Goal: Transaction & Acquisition: Purchase product/service

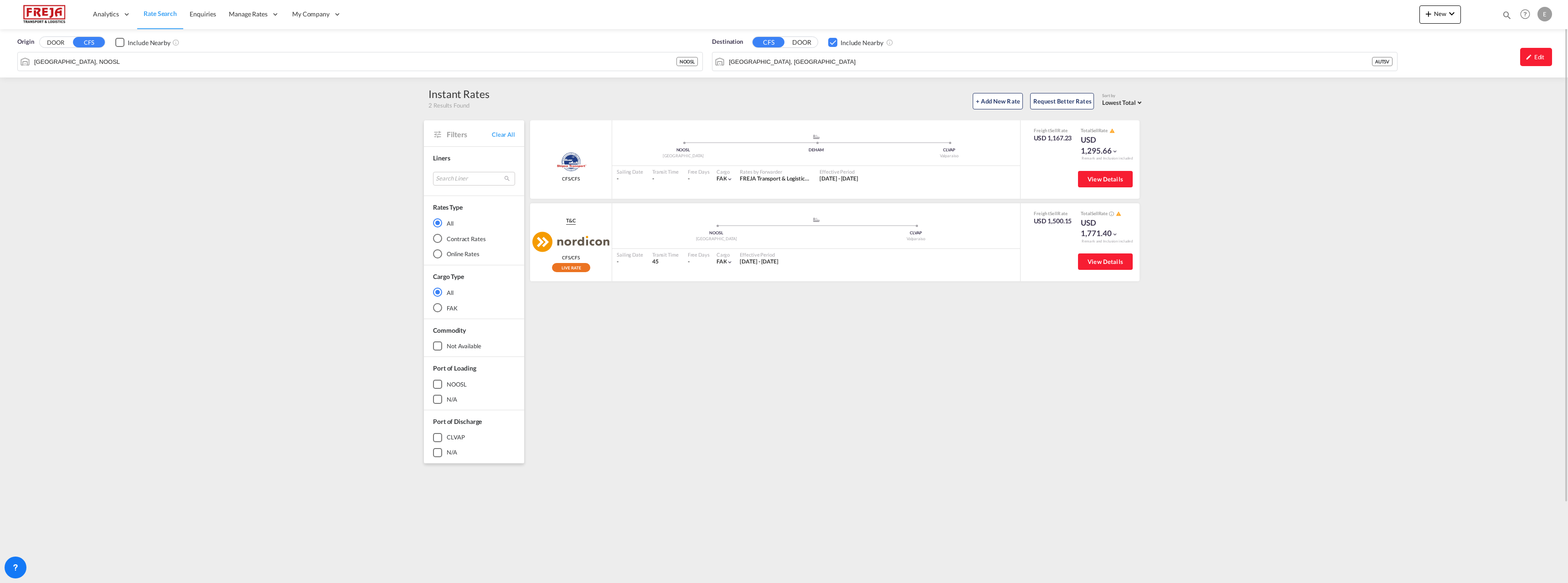
drag, startPoint x: 163, startPoint y: 12, endPoint x: 145, endPoint y: 18, distance: 19.0
click at [163, 13] on span "Rate Search" at bounding box center [160, 13] width 33 height 8
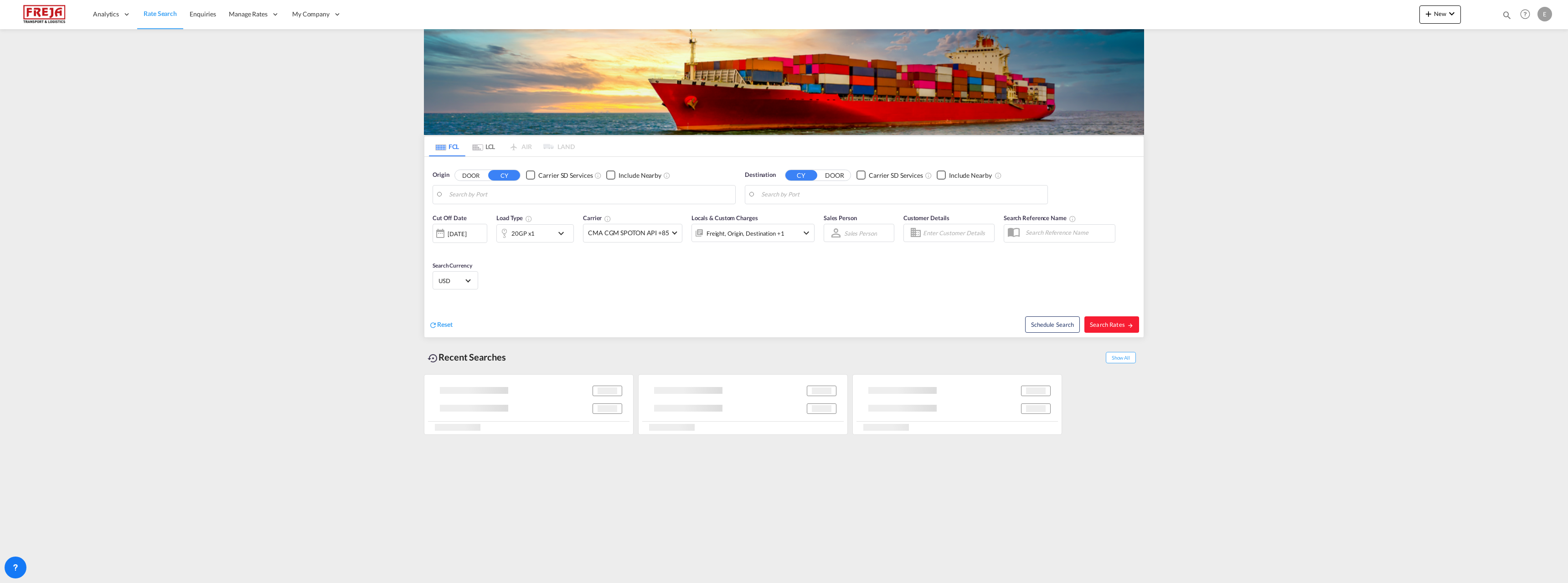
type input "Alesund ([GEOGRAPHIC_DATA]), NOAES"
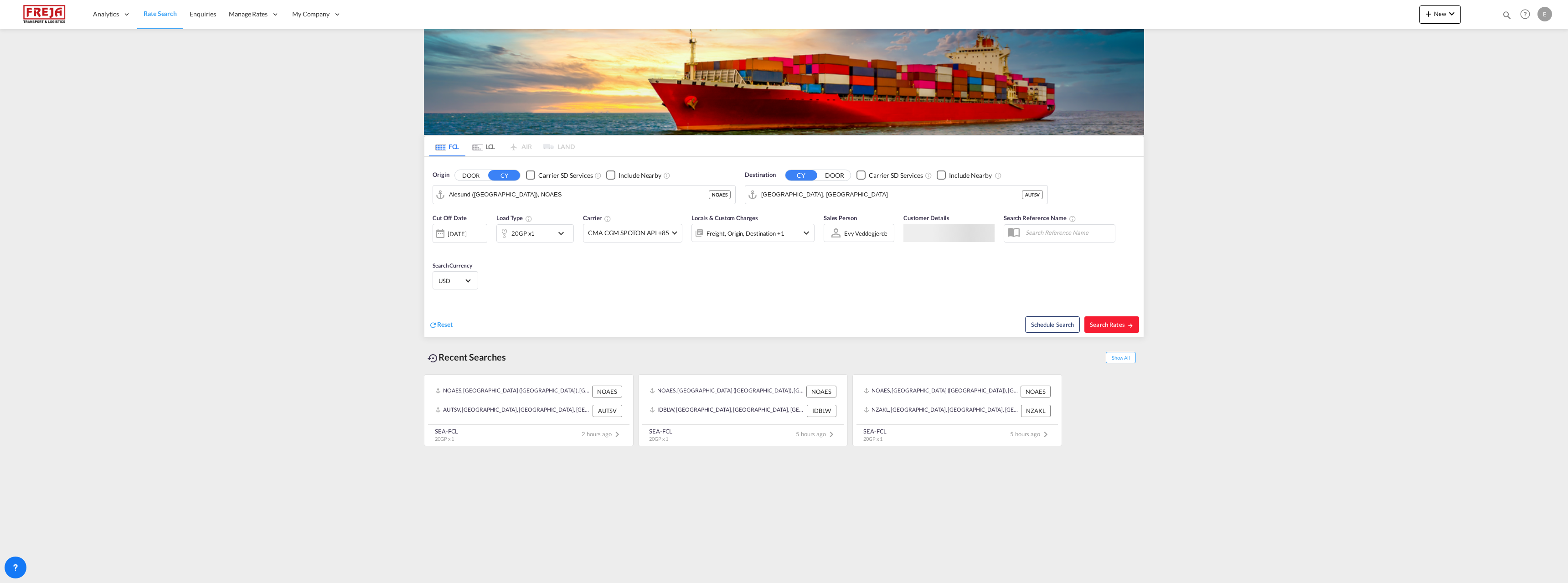
click at [451, 148] on md-tab-item "FCL" at bounding box center [447, 147] width 36 height 20
drag, startPoint x: 863, startPoint y: 185, endPoint x: 680, endPoint y: 194, distance: 183.2
click at [680, 194] on div "Origin DOOR CY Carrier SD Services Include Nearby [GEOGRAPHIC_DATA] ([GEOGRAPHI…" at bounding box center [784, 183] width 719 height 52
drag, startPoint x: 839, startPoint y: 197, endPoint x: 675, endPoint y: 197, distance: 164.0
click at [675, 195] on div "Origin DOOR CY Carrier SD Services Include Nearby [GEOGRAPHIC_DATA] ([GEOGRAPHI…" at bounding box center [784, 183] width 719 height 52
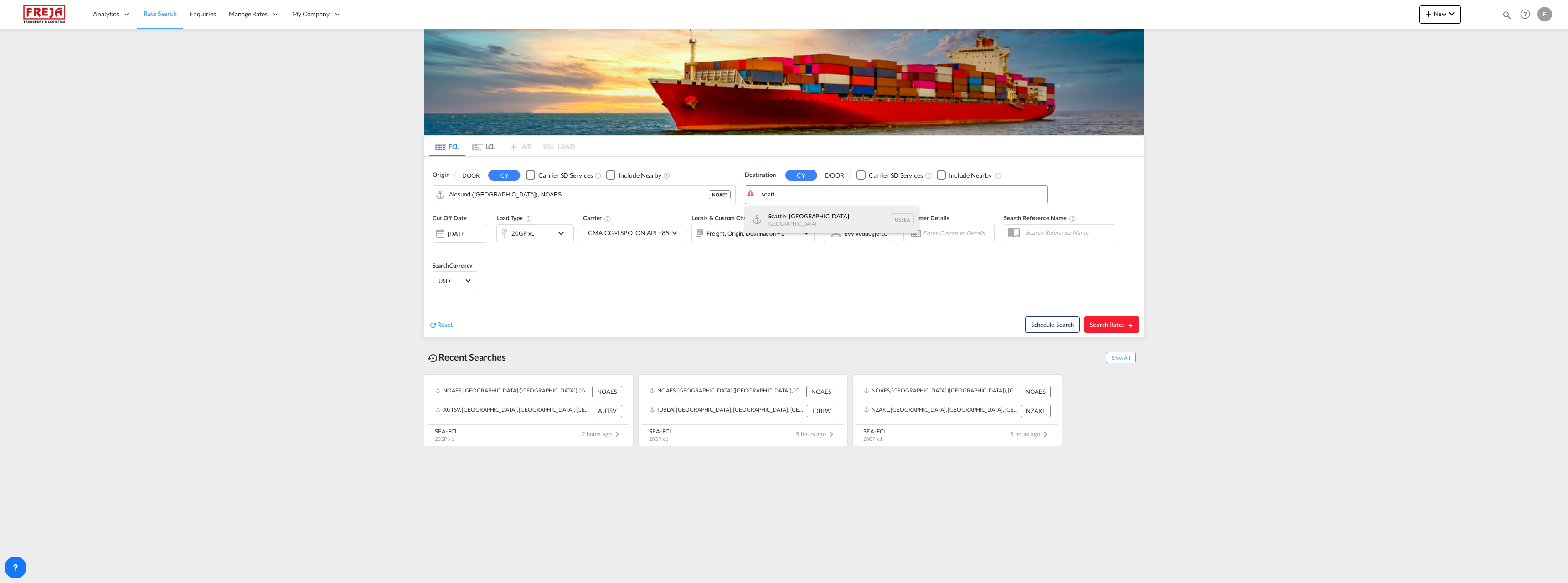
click at [775, 216] on div "Seatt le, [GEOGRAPHIC_DATA] [GEOGRAPHIC_DATA] USSEA" at bounding box center [832, 219] width 173 height 27
type input "[GEOGRAPHIC_DATA], [GEOGRAPHIC_DATA], USSEA"
click at [559, 235] on md-icon "icon-chevron-down" at bounding box center [563, 233] width 15 height 11
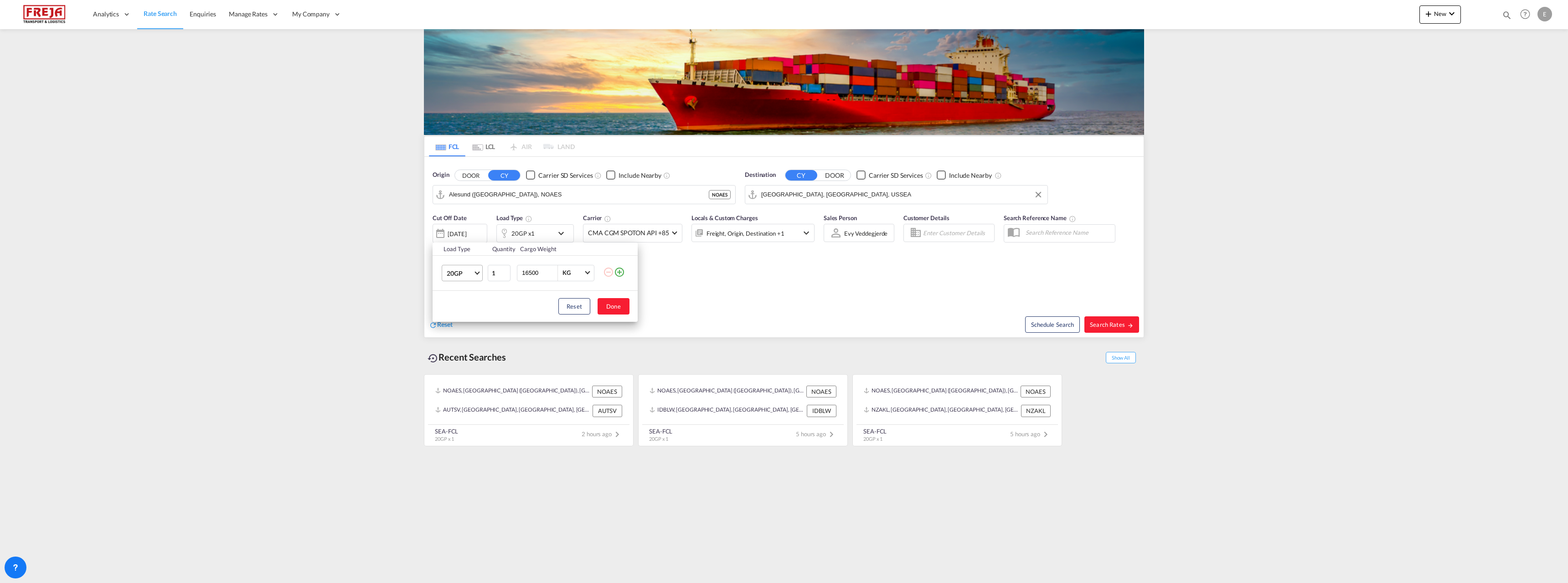
click at [470, 271] on span "20GP" at bounding box center [460, 273] width 27 height 9
click at [463, 310] on md-option "40HC" at bounding box center [470, 317] width 62 height 22
drag, startPoint x: 543, startPoint y: 270, endPoint x: 458, endPoint y: 269, distance: 85.0
click at [458, 269] on tr "40HC 1 16500 KG KG" at bounding box center [535, 272] width 205 height 35
type input "22000"
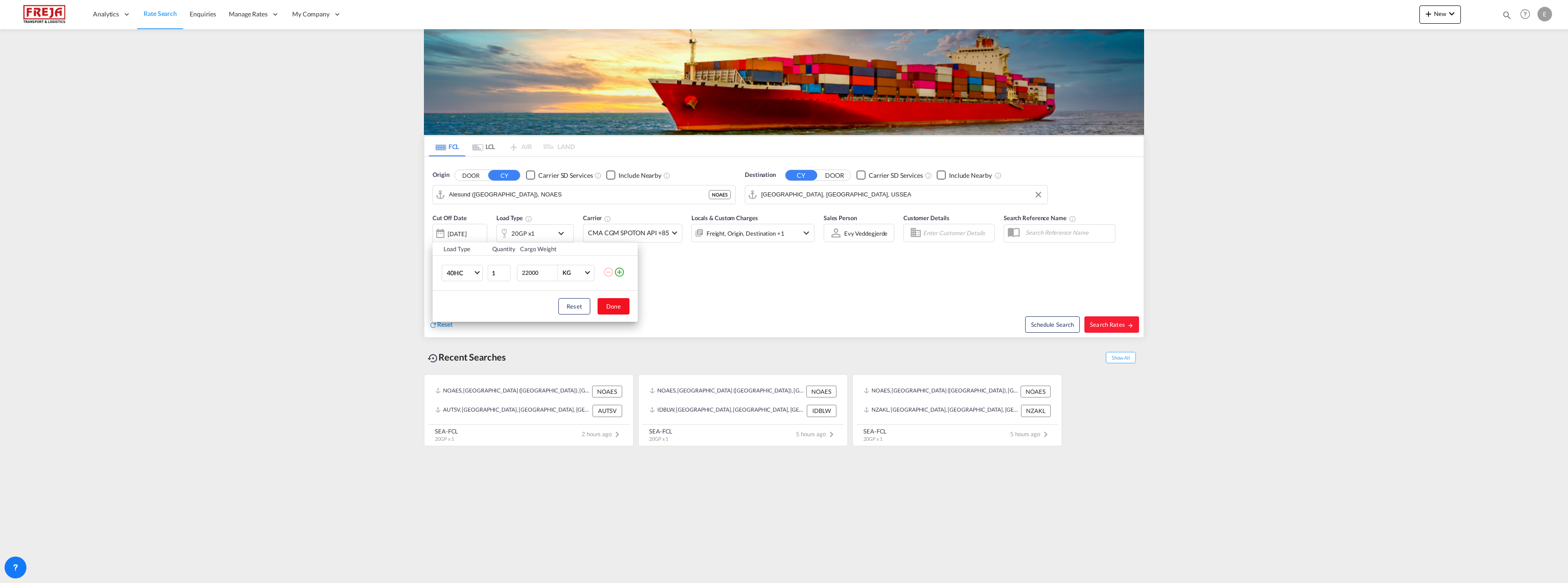
click at [617, 308] on button "Done" at bounding box center [614, 306] width 32 height 16
click at [1098, 329] on button "Search Rates" at bounding box center [1112, 324] width 55 height 16
type input "NOAES to USSEA / [DATE]"
